Goal: Find specific page/section: Find specific page/section

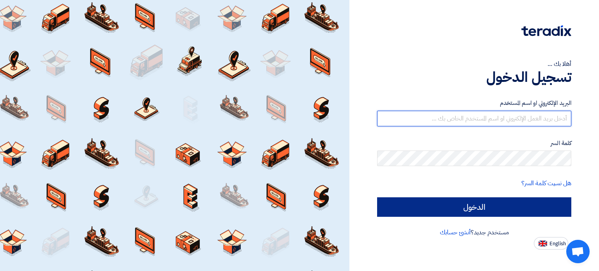
type input "[PERSON_NAME][EMAIL_ADDRESS][DOMAIN_NAME]"
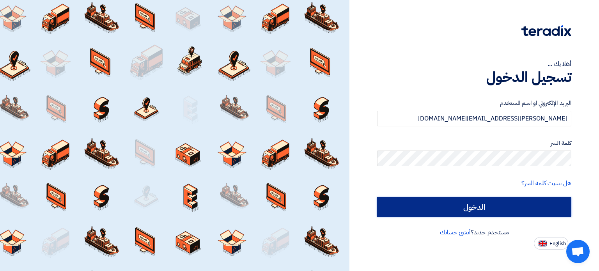
click at [493, 211] on input "الدخول" at bounding box center [474, 207] width 194 height 20
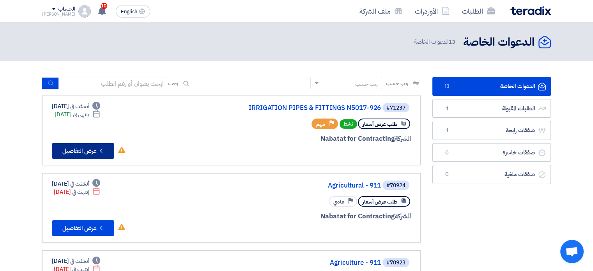
click at [83, 149] on button "Check details عرض التفاصيل" at bounding box center [83, 151] width 62 height 16
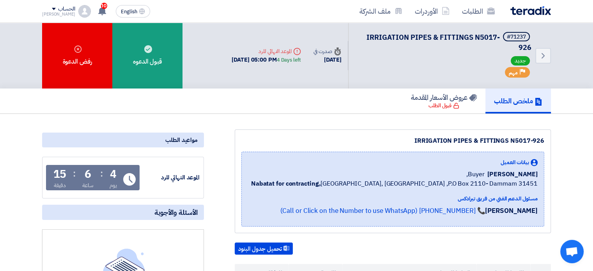
scroll to position [78, 0]
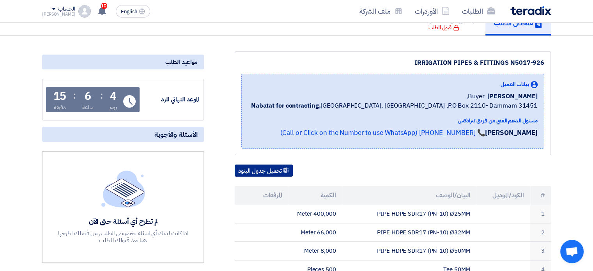
click at [265, 167] on button "تحميل جدول البنود" at bounding box center [264, 171] width 58 height 12
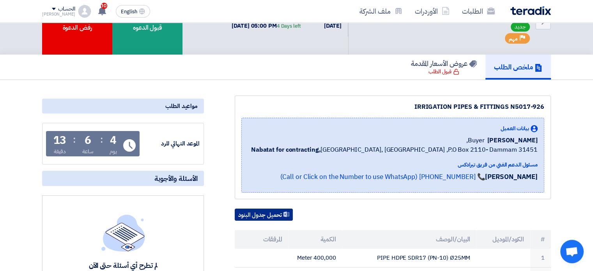
scroll to position [0, 0]
